Goal: Task Accomplishment & Management: Use online tool/utility

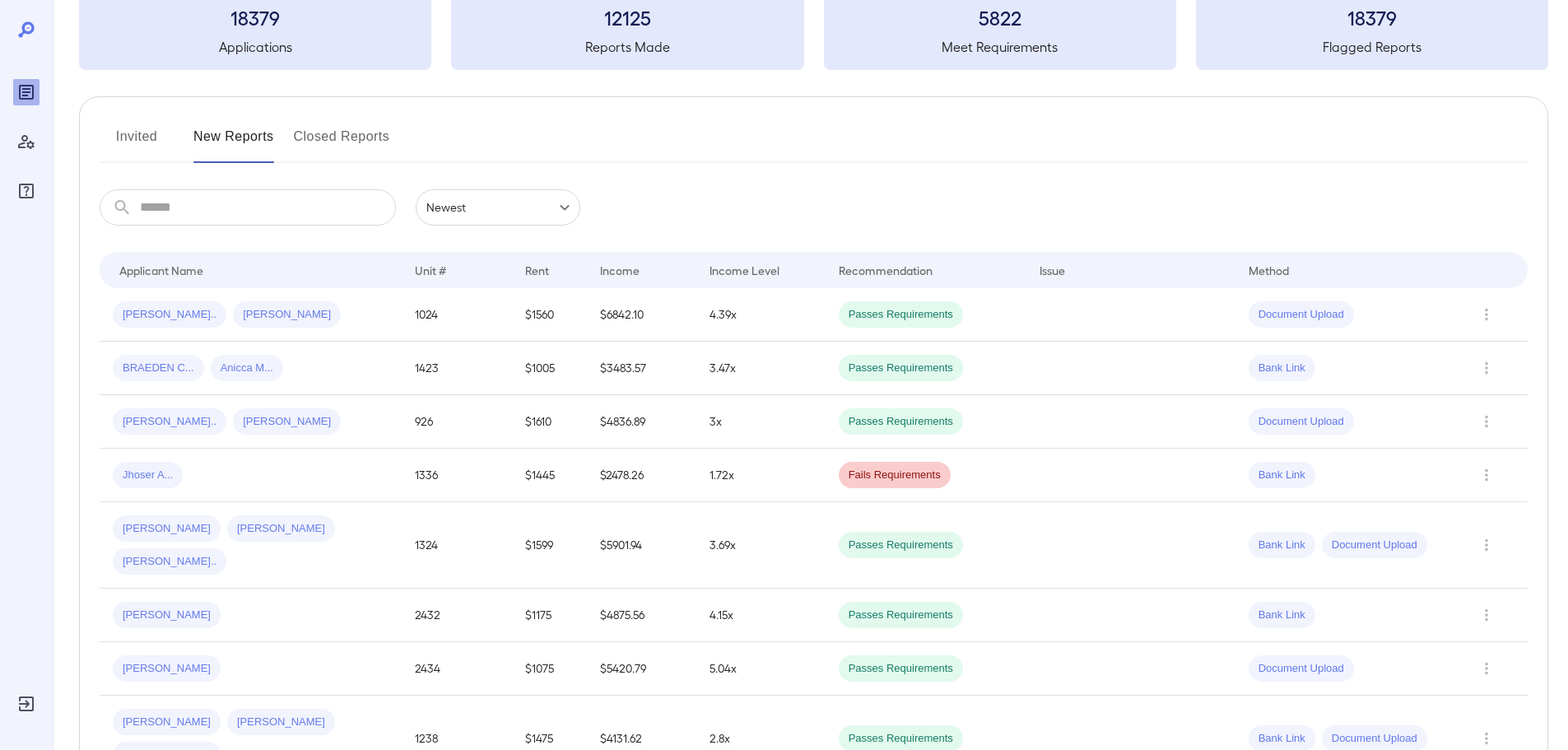
scroll to position [82, 0]
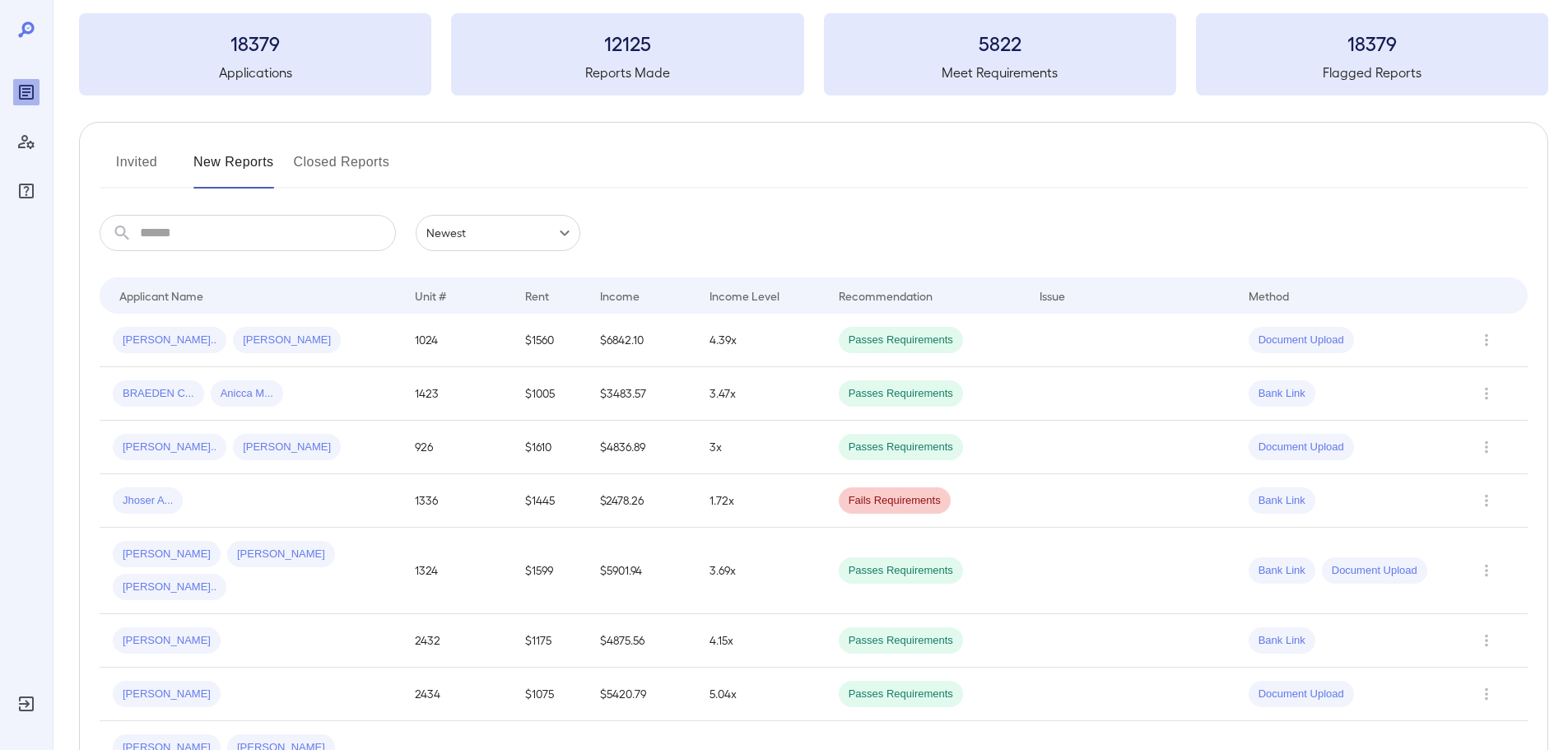
click at [245, 173] on button "New Reports" at bounding box center [233, 169] width 80 height 39
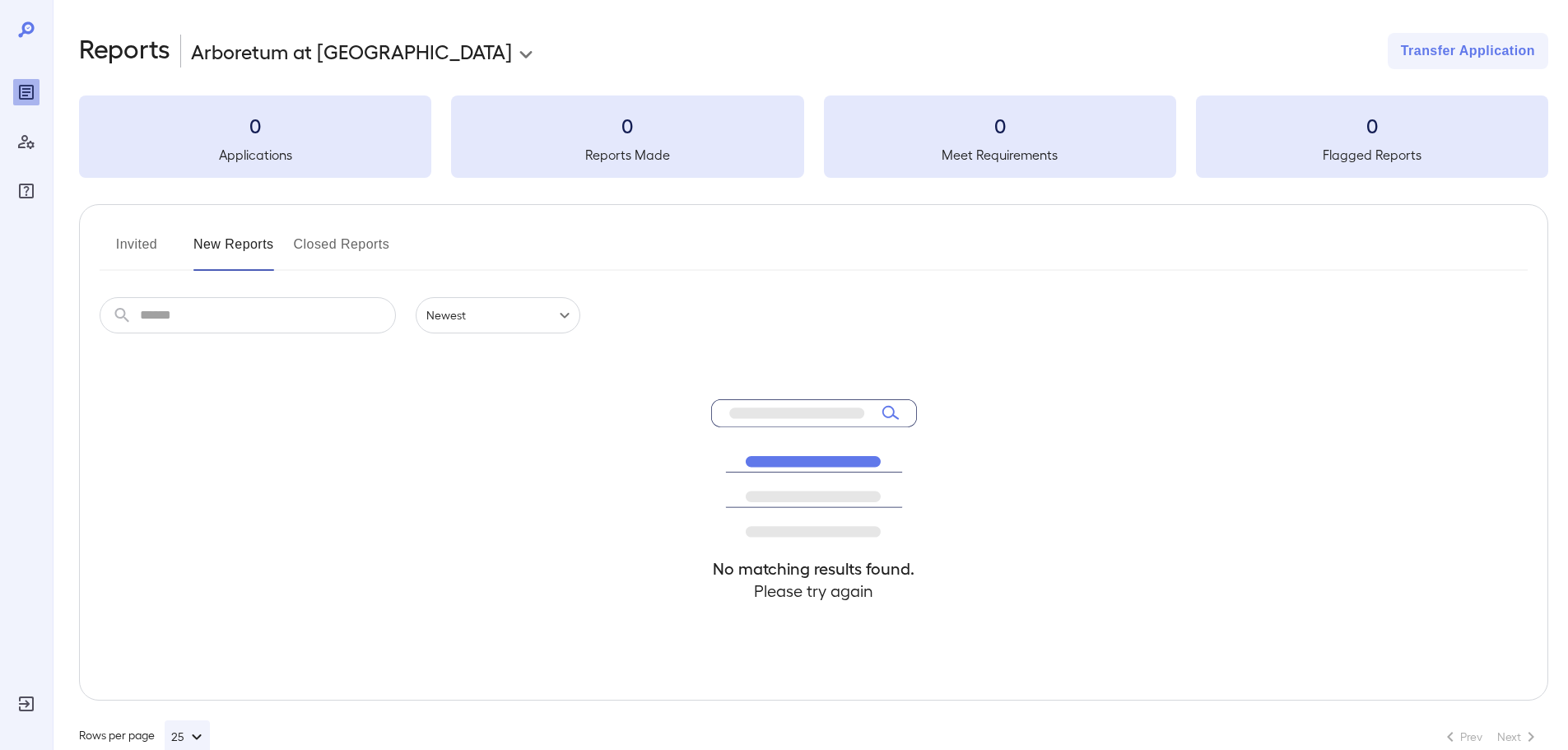
scroll to position [36, 0]
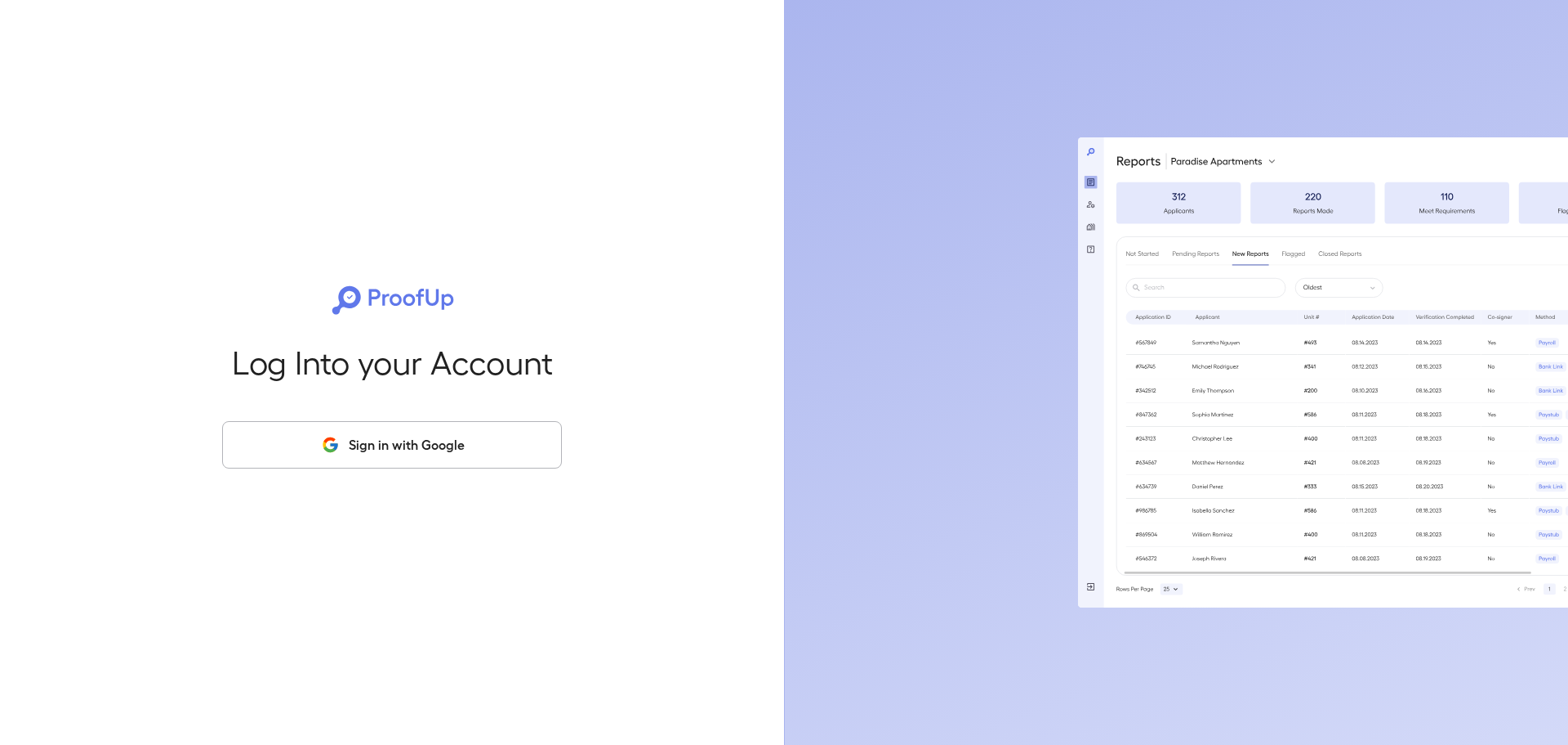
click at [439, 458] on button "Sign in with Google" at bounding box center [392, 444] width 340 height 47
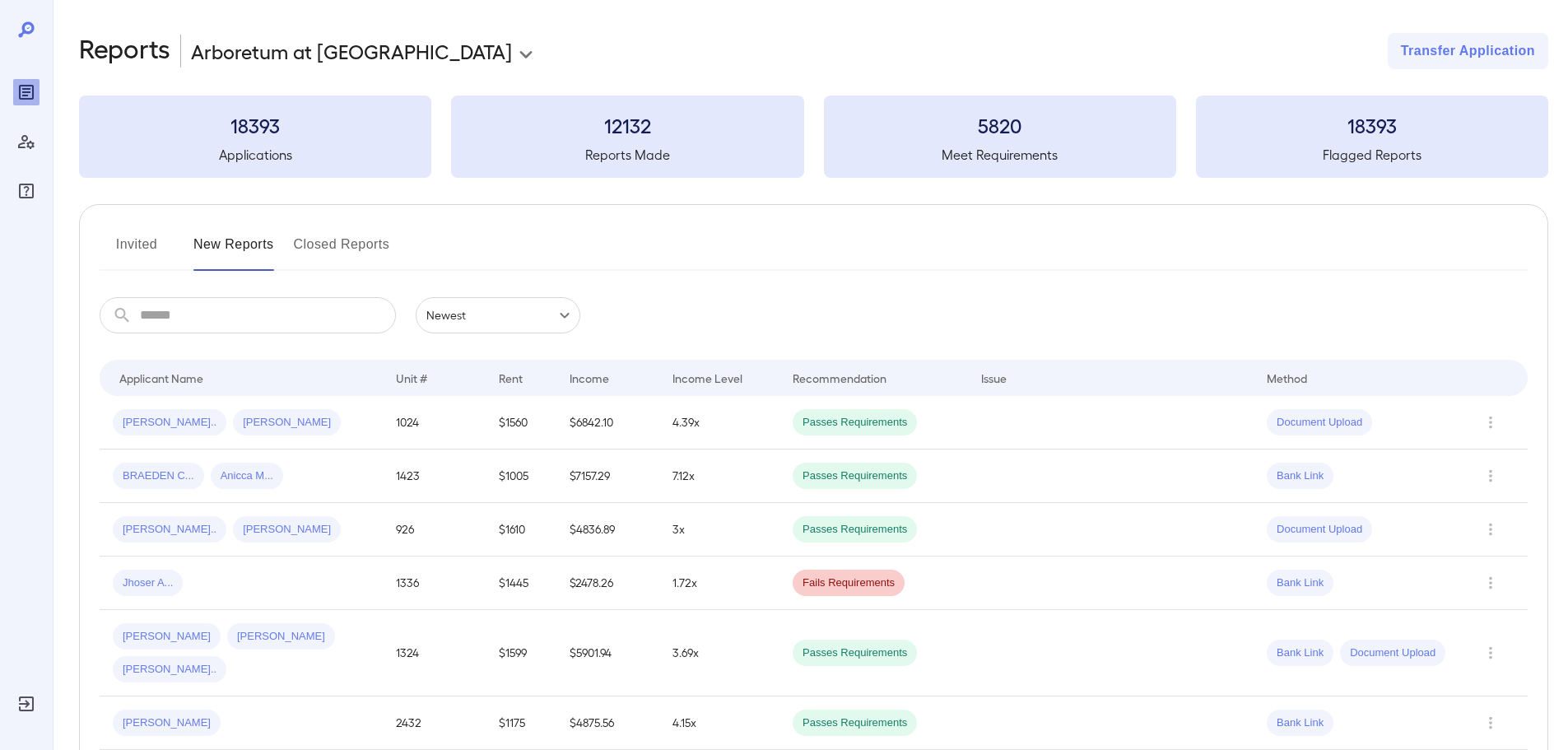
click at [297, 311] on input "text" at bounding box center [268, 314] width 256 height 36
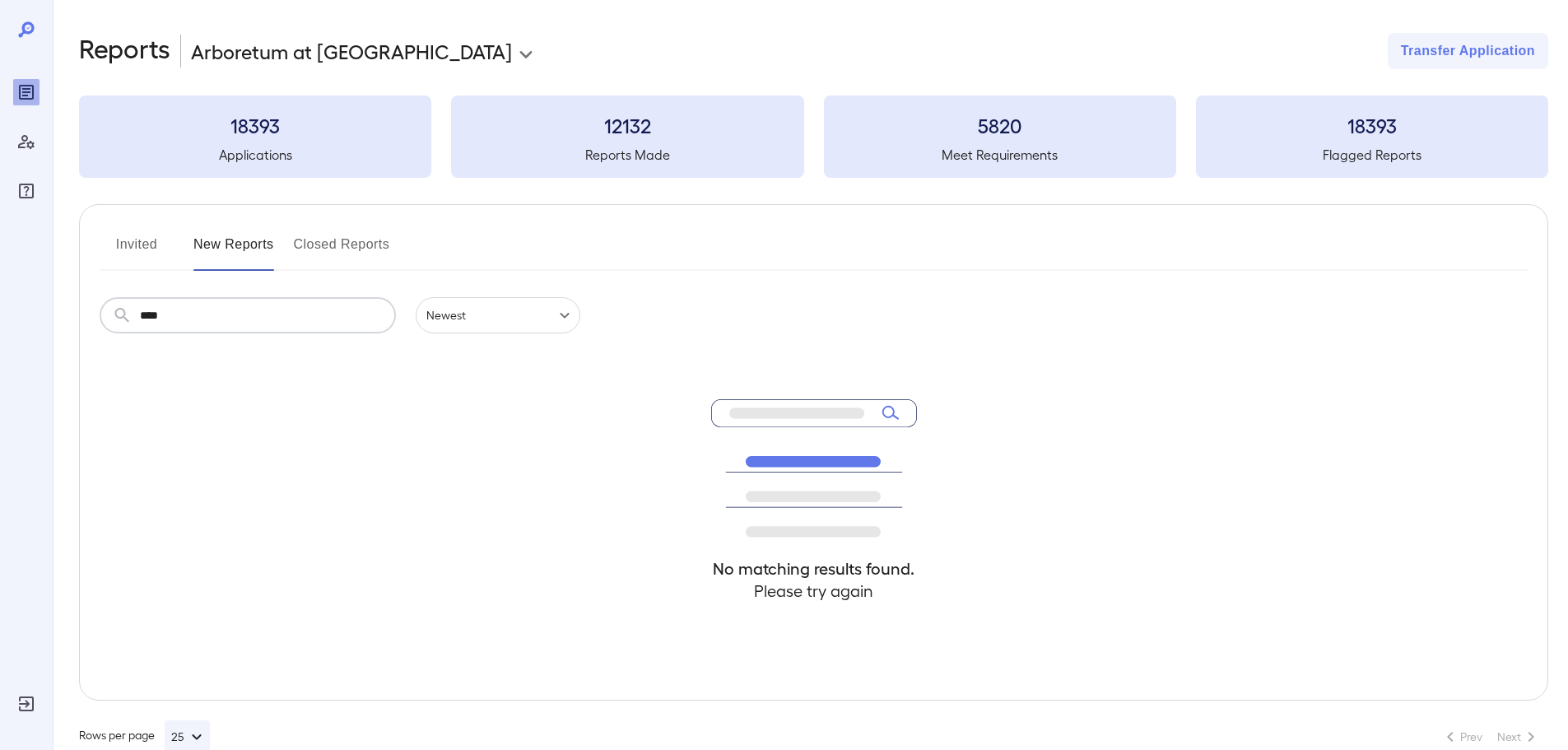
type input "****"
